Goal: Information Seeking & Learning: Learn about a topic

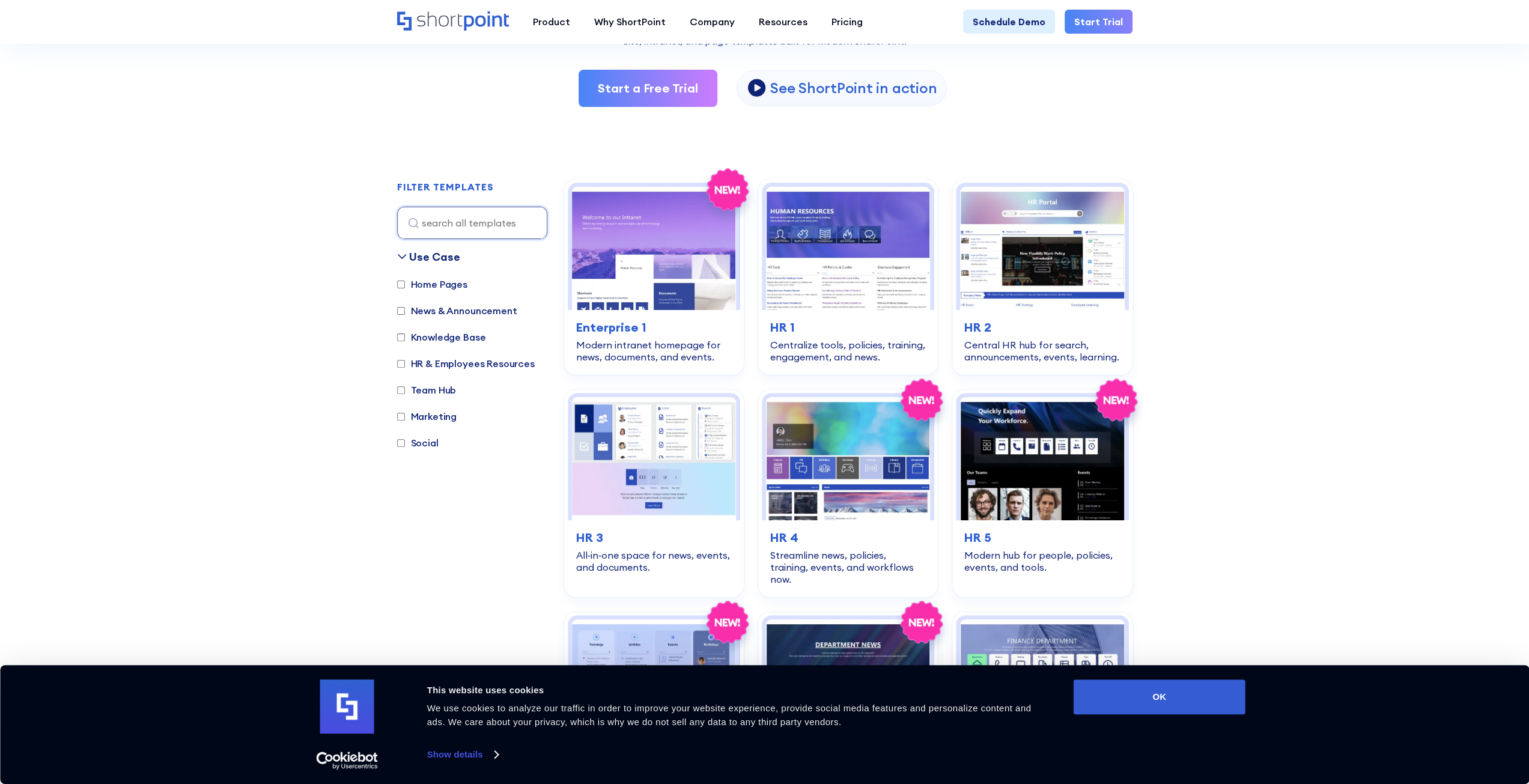
scroll to position [180, 0]
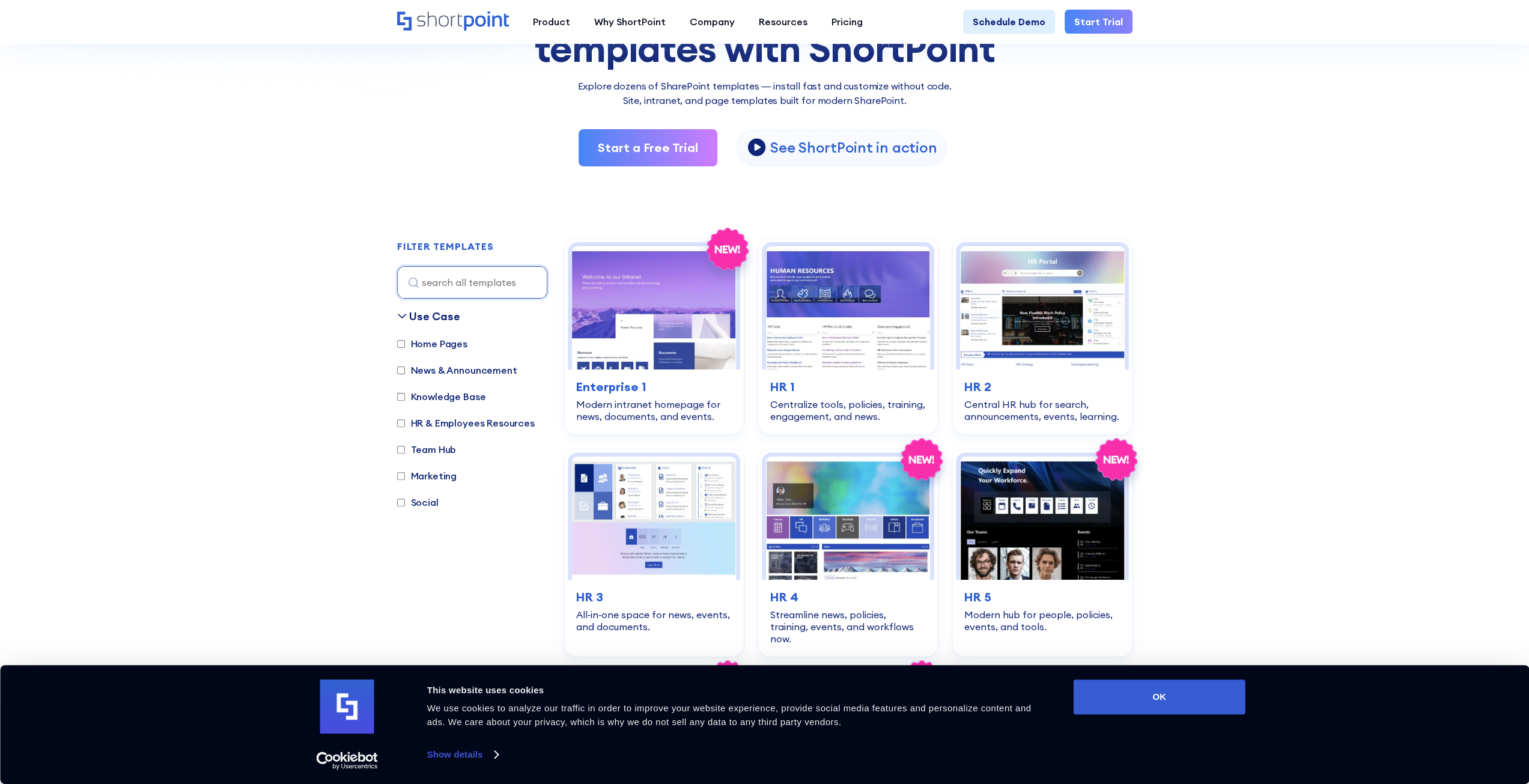
click at [443, 346] on label "Home Pages" at bounding box center [433, 344] width 71 height 15
click at [405, 346] on input "Home Pages" at bounding box center [401, 344] width 8 height 8
checkbox input "true"
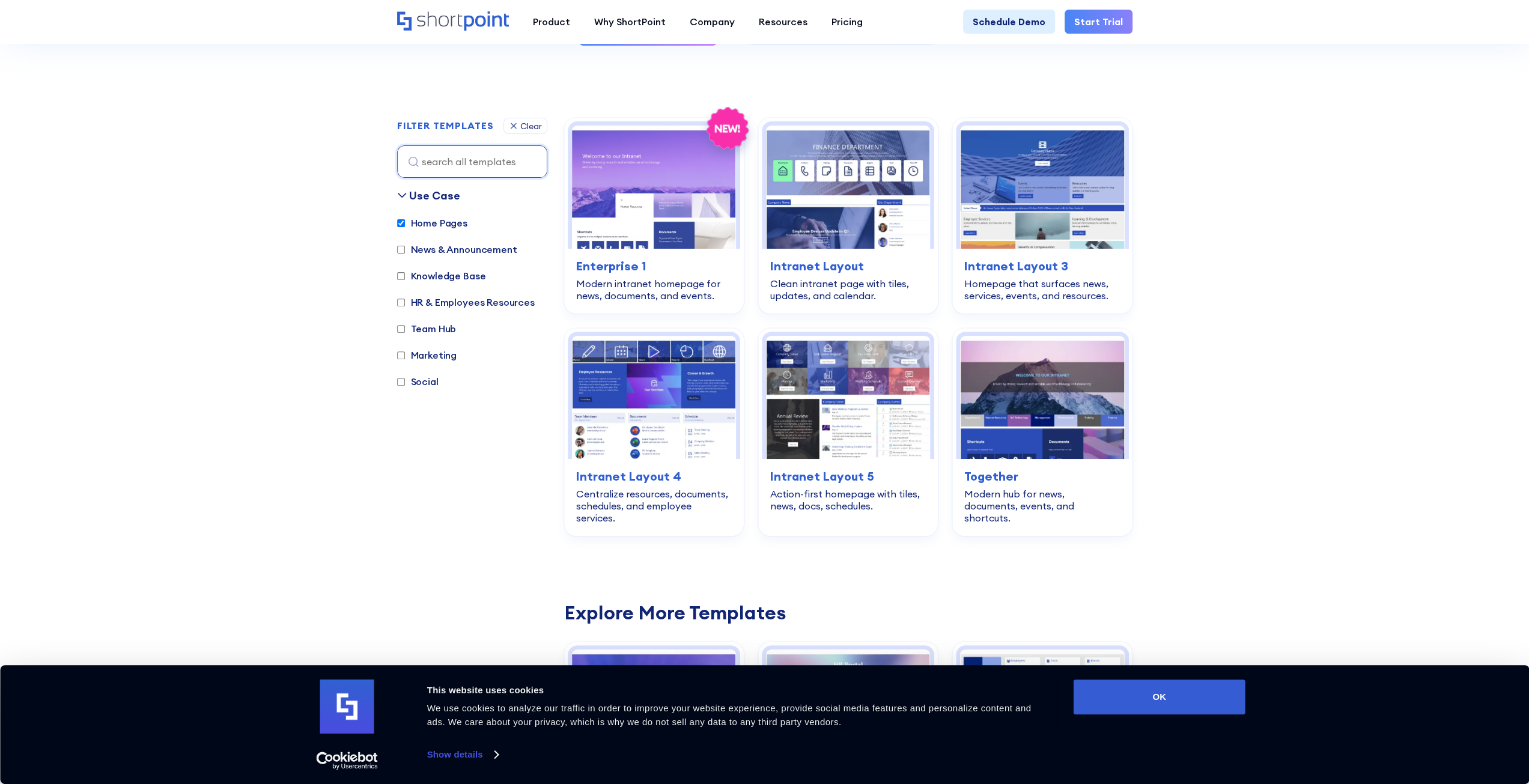
scroll to position [359, 0]
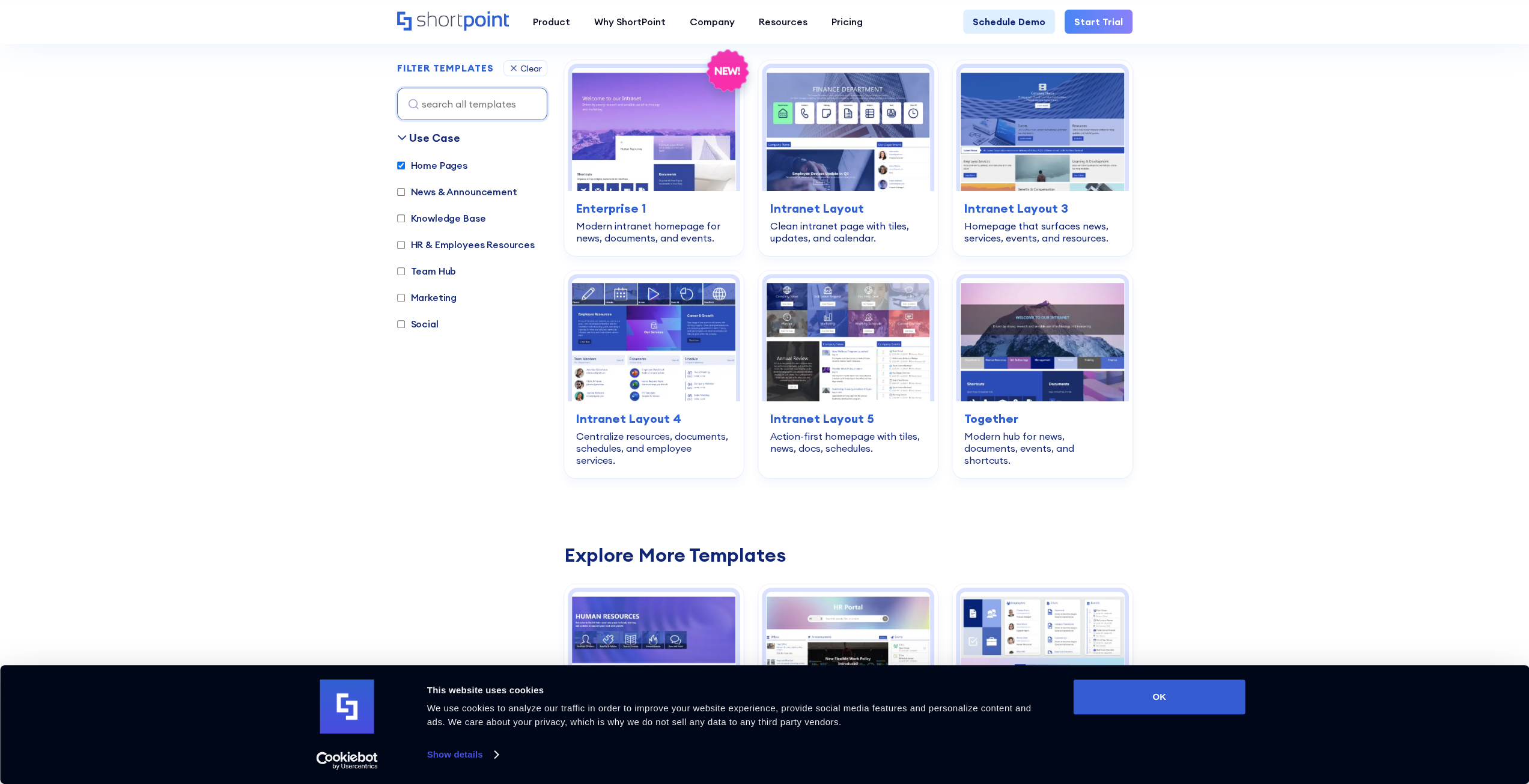
click at [815, 208] on h3 "Intranet Layout" at bounding box center [849, 208] width 156 height 18
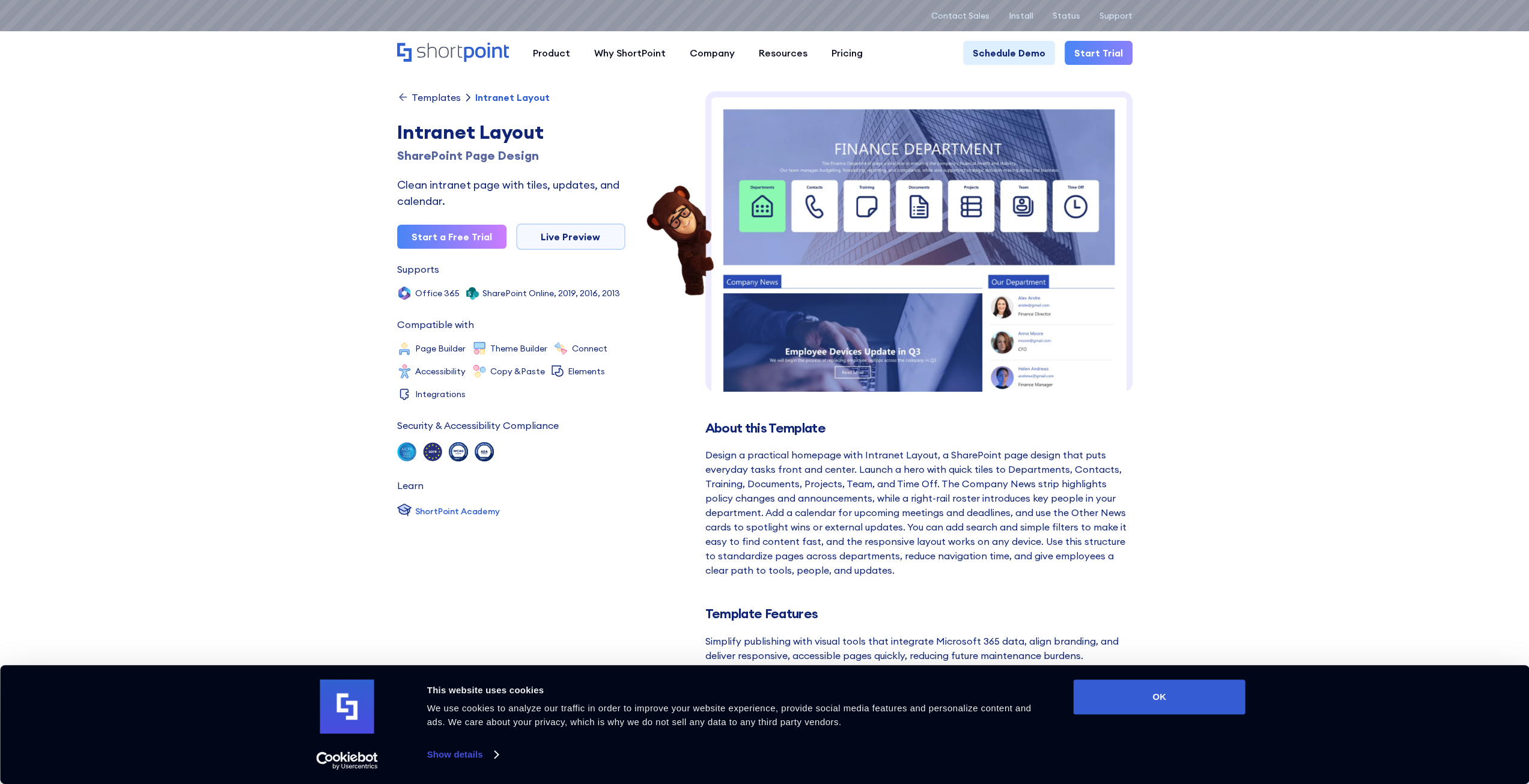
click at [869, 253] on img at bounding box center [919, 341] width 427 height 499
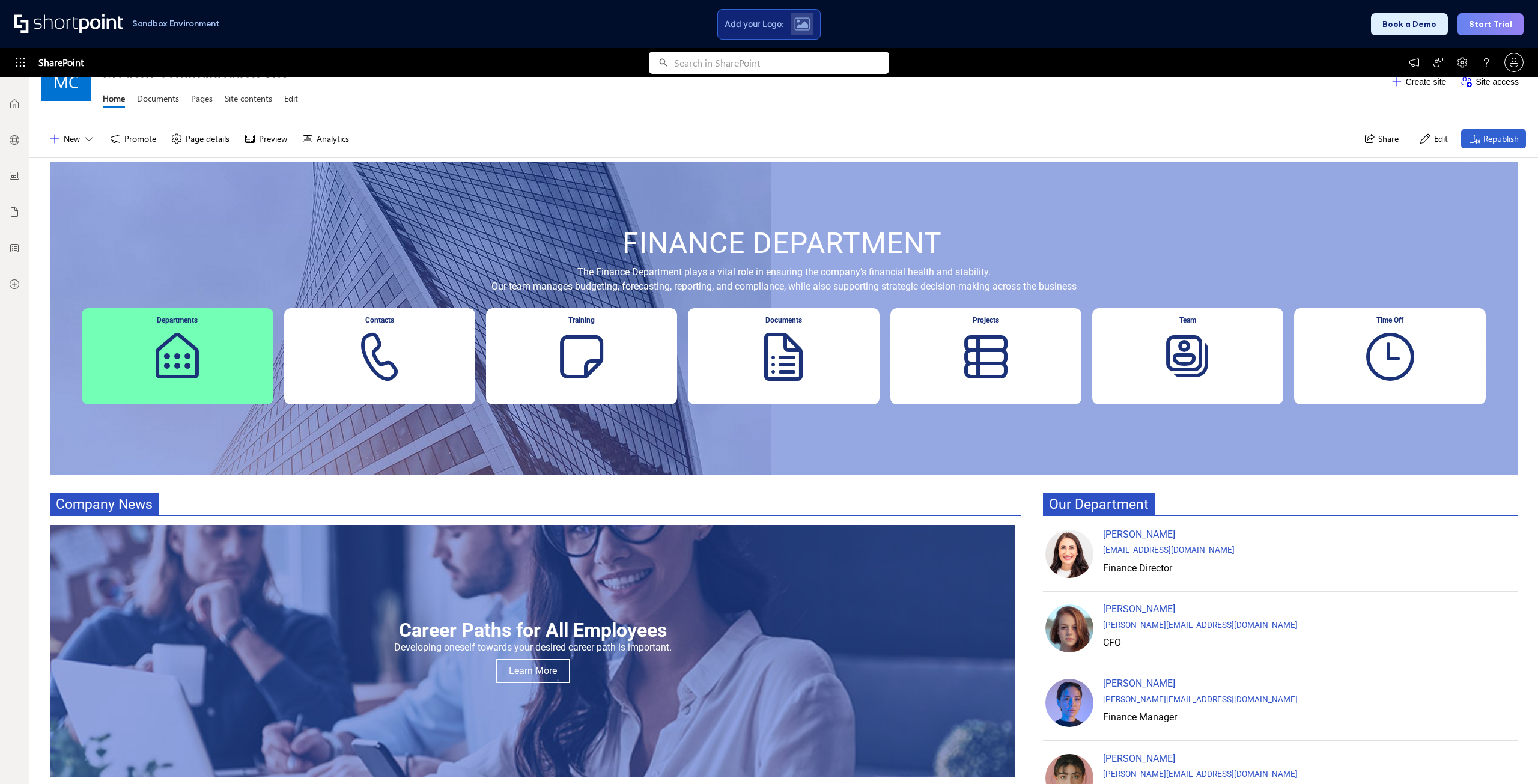
scroll to position [60, 0]
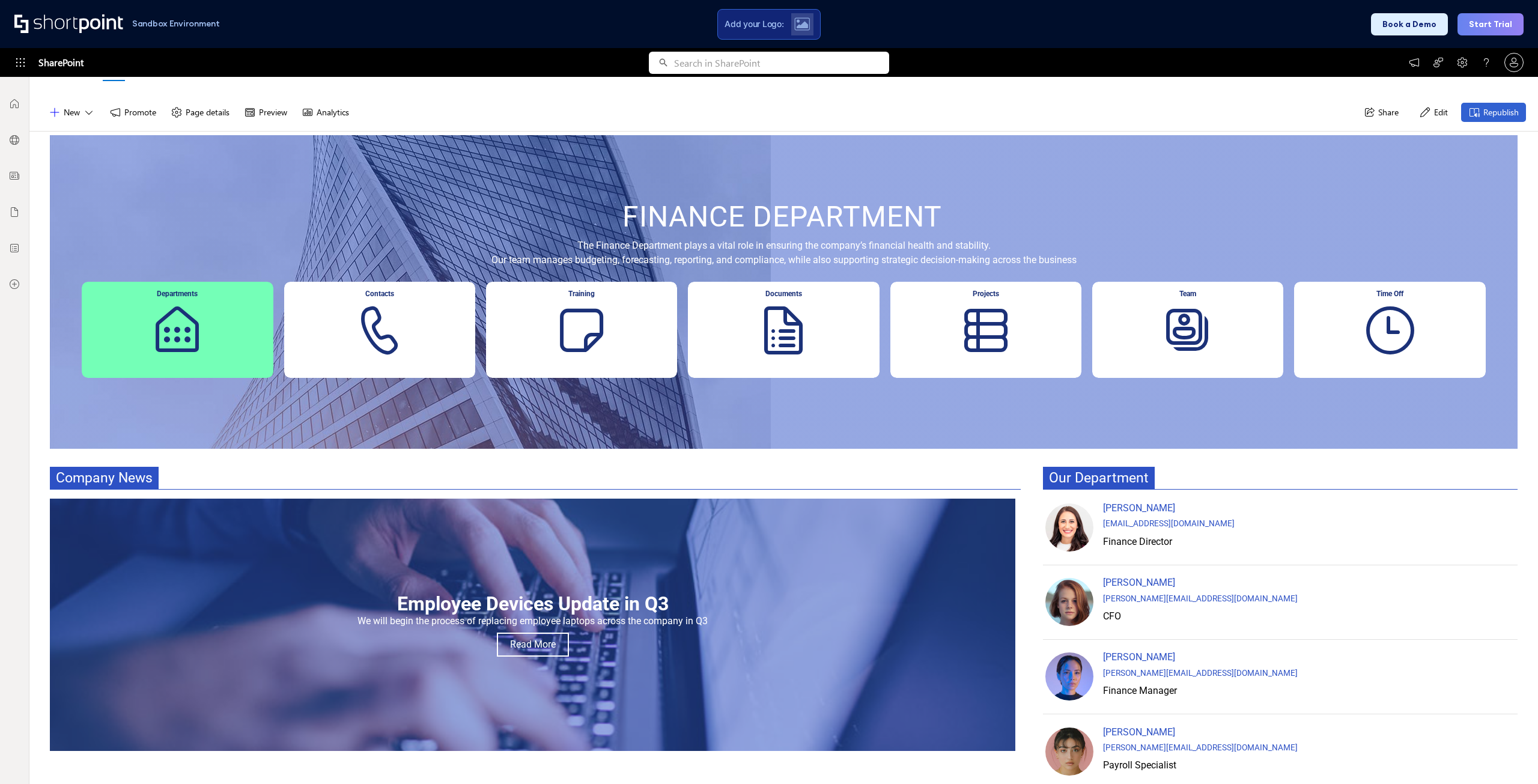
drag, startPoint x: 1509, startPoint y: 0, endPoint x: 1139, endPoint y: 22, distance: 370.7
click at [1119, 30] on div "Sandbox Environment Add your Logo: Book a Demo Start Trial" at bounding box center [769, 24] width 1538 height 48
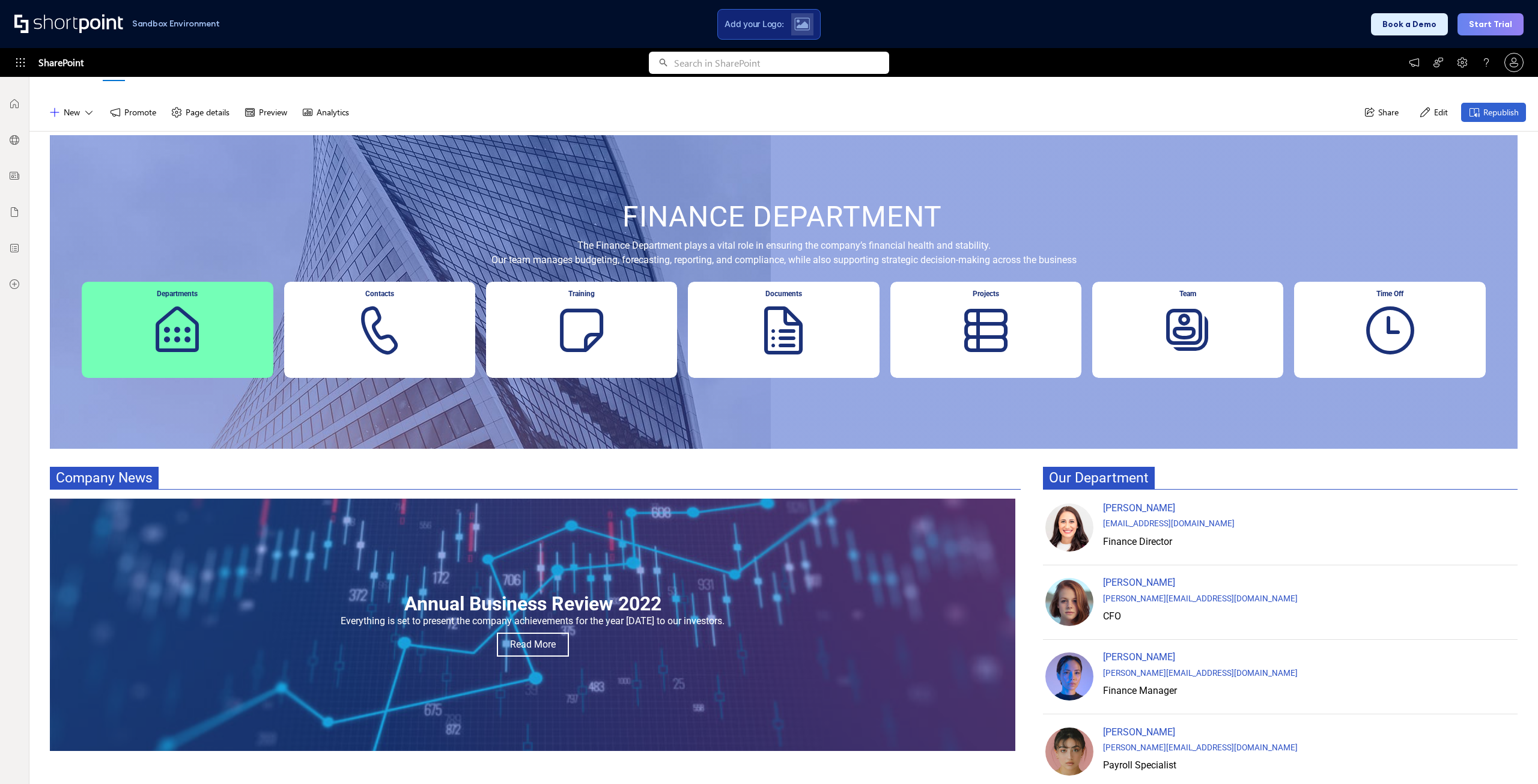
drag, startPoint x: 1538, startPoint y: 2, endPoint x: 1283, endPoint y: 91, distance: 270.1
click at [1283, 91] on div "MC Modern Communication Site Home Documents Pages Site contents Edit Create sit…" at bounding box center [784, 55] width 1509 height 77
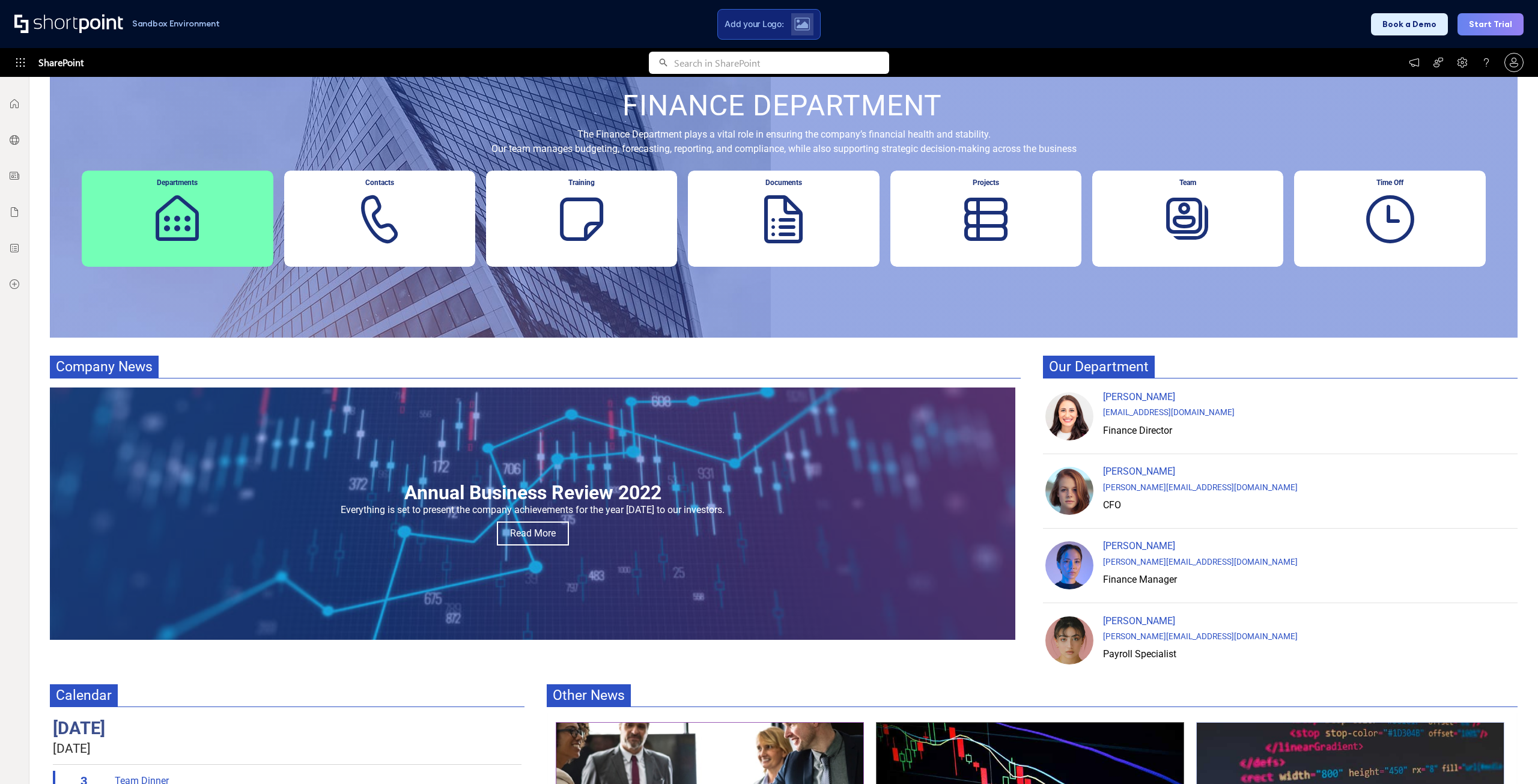
scroll to position [152, 0]
